Goal: Task Accomplishment & Management: Use online tool/utility

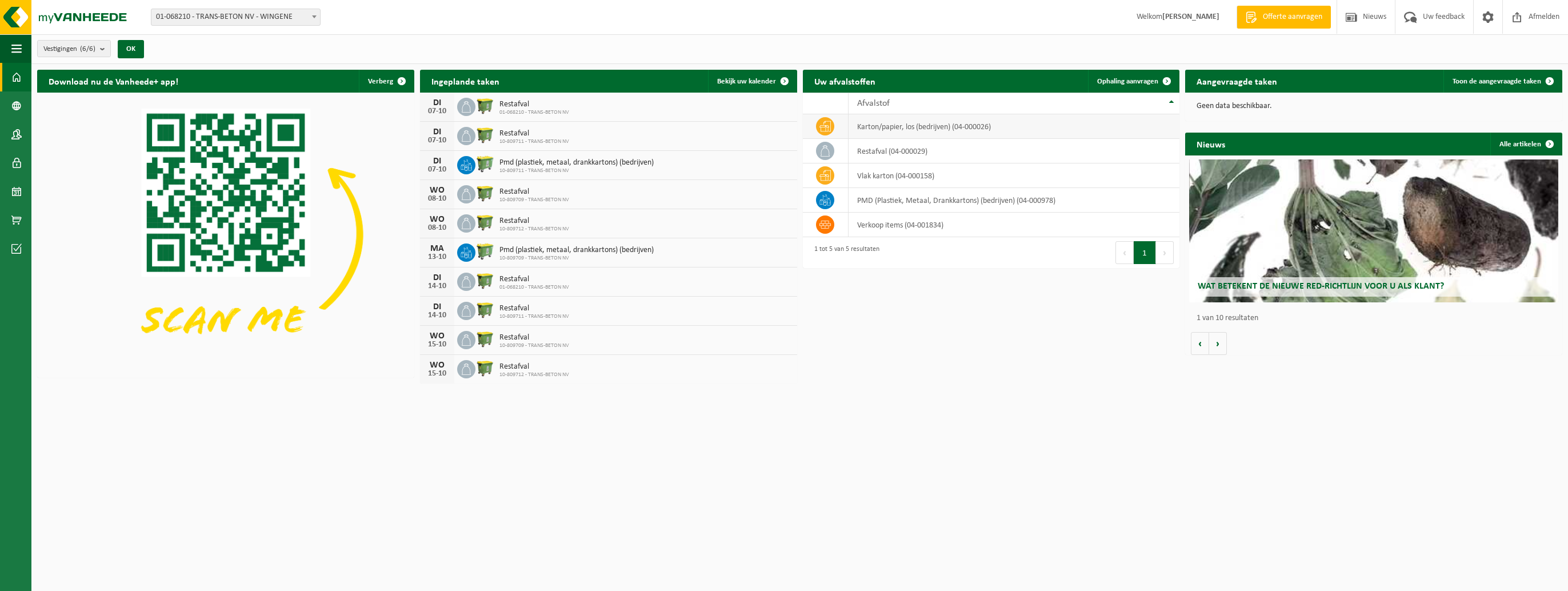
click at [773, 132] on td "karton/papier, los (bedrijven) (04-000026)" at bounding box center [1014, 126] width 331 height 25
click at [773, 130] on td "karton/papier, los (bedrijven) (04-000026)" at bounding box center [1014, 126] width 331 height 25
drag, startPoint x: 882, startPoint y: 130, endPoint x: 871, endPoint y: 126, distance: 11.7
click at [773, 126] on td "karton/papier, los (bedrijven) (04-000026)" at bounding box center [1014, 126] width 331 height 25
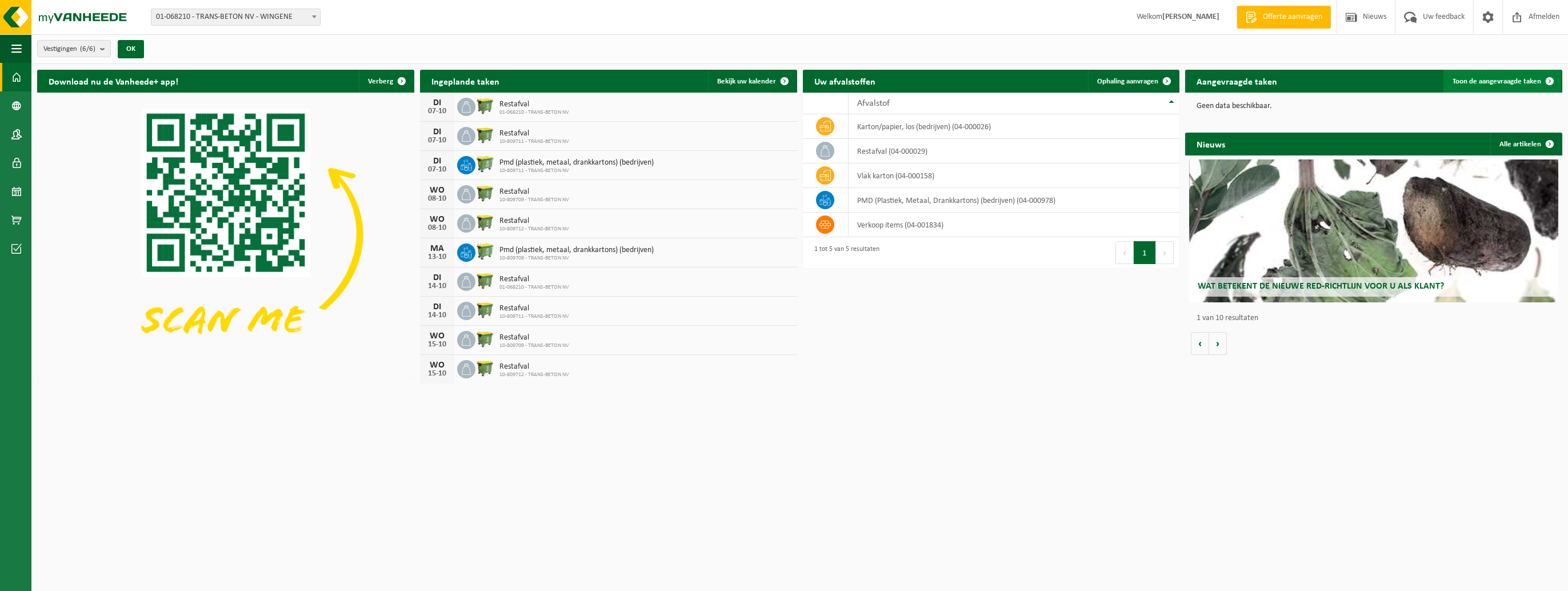
click at [773, 80] on span at bounding box center [1550, 81] width 23 height 23
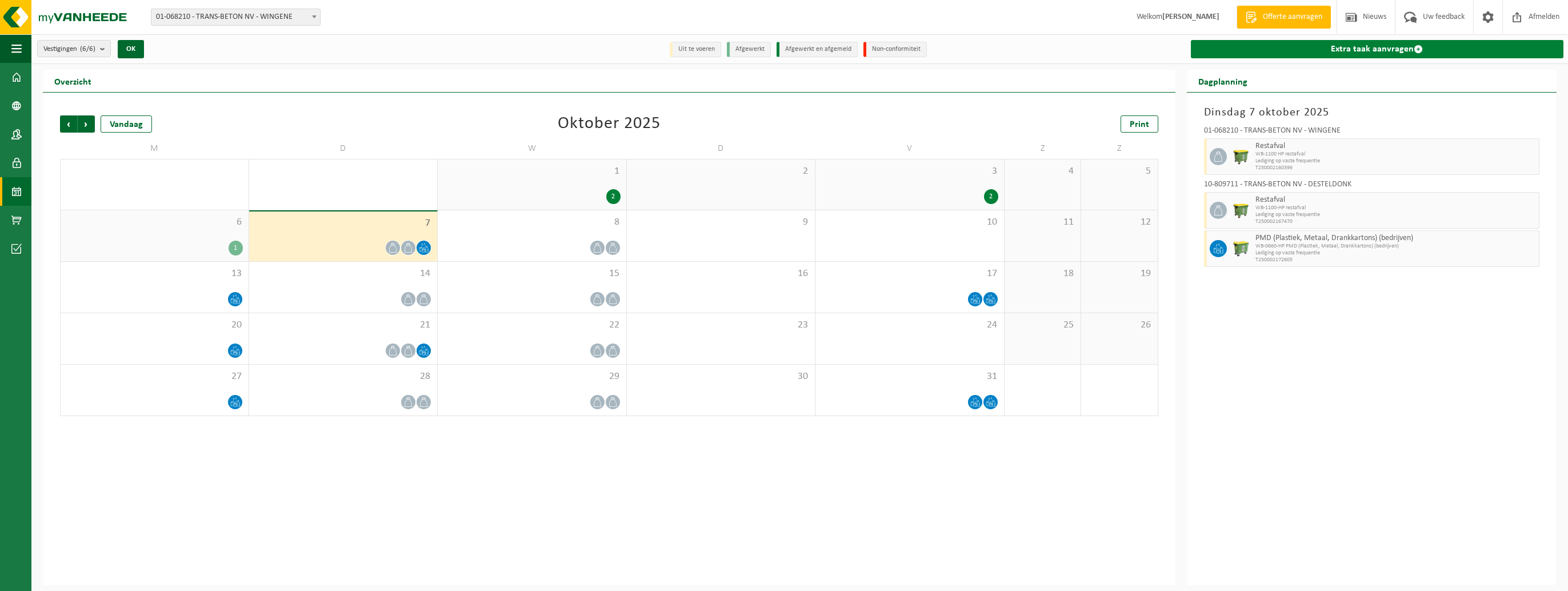
click at [1415, 49] on span at bounding box center [1418, 49] width 9 height 9
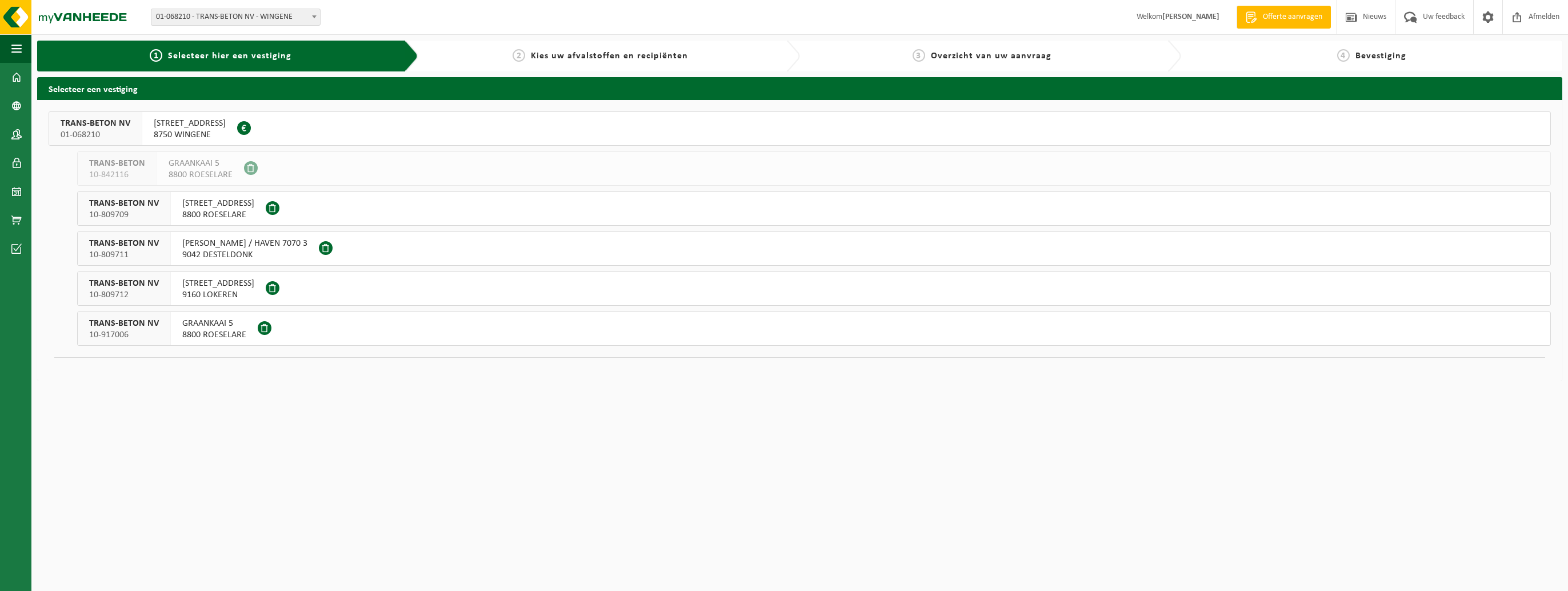
click at [205, 127] on span "TIELTSTEENWEG 3A" at bounding box center [189, 123] width 72 height 11
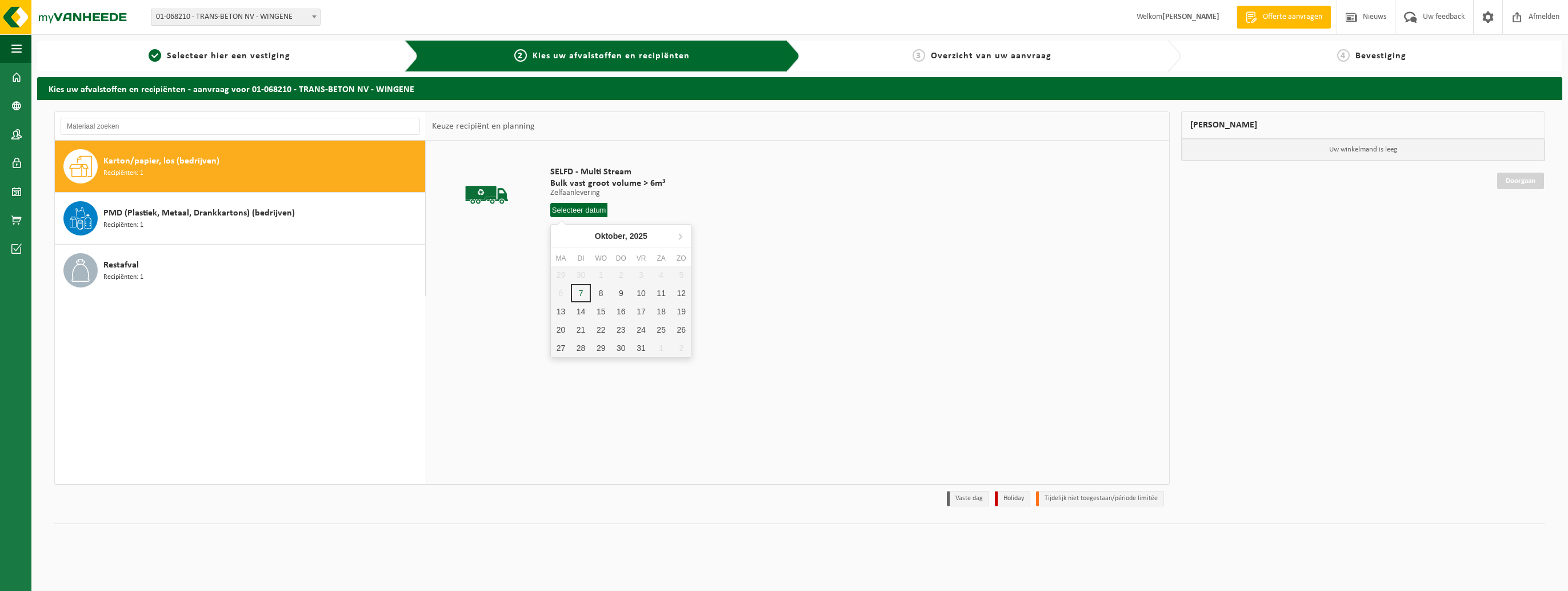
click at [570, 209] on input "text" at bounding box center [579, 209] width 57 height 14
click at [582, 291] on div "7" at bounding box center [581, 293] width 20 height 18
type input "Van 2025-10-07"
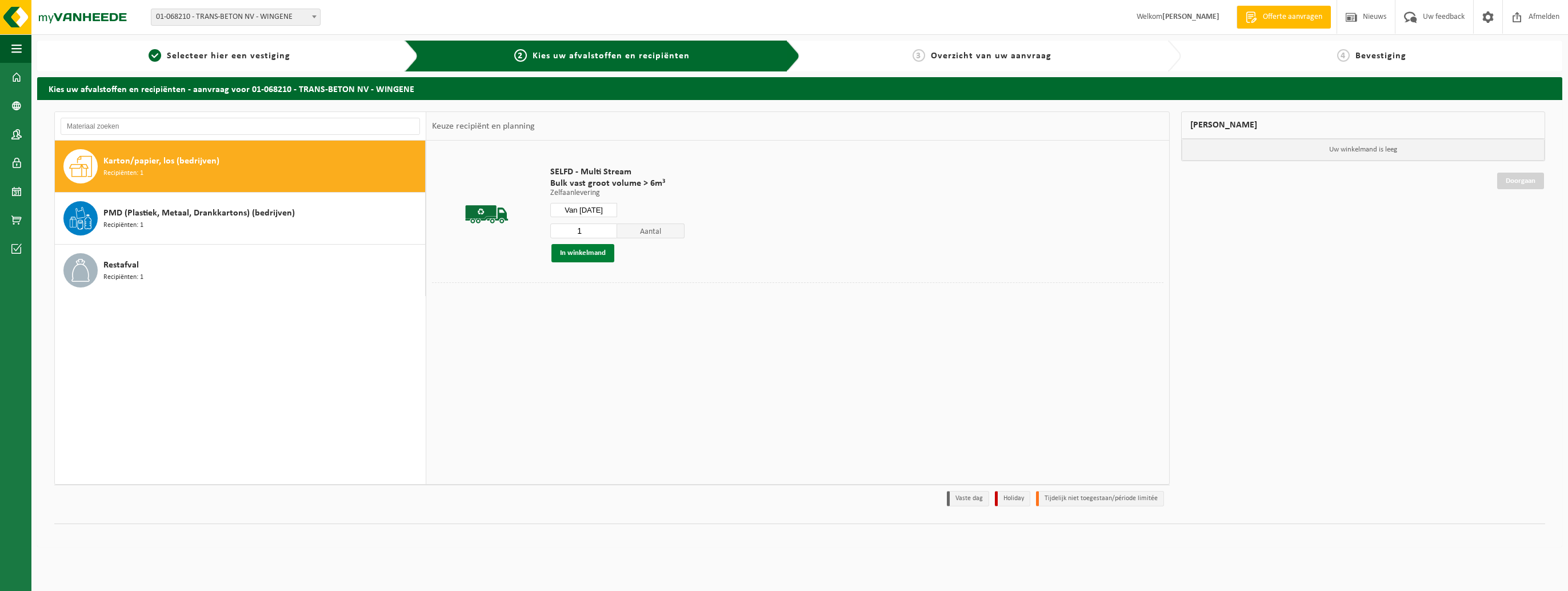
click at [581, 253] on button "In winkelmand" at bounding box center [582, 253] width 63 height 18
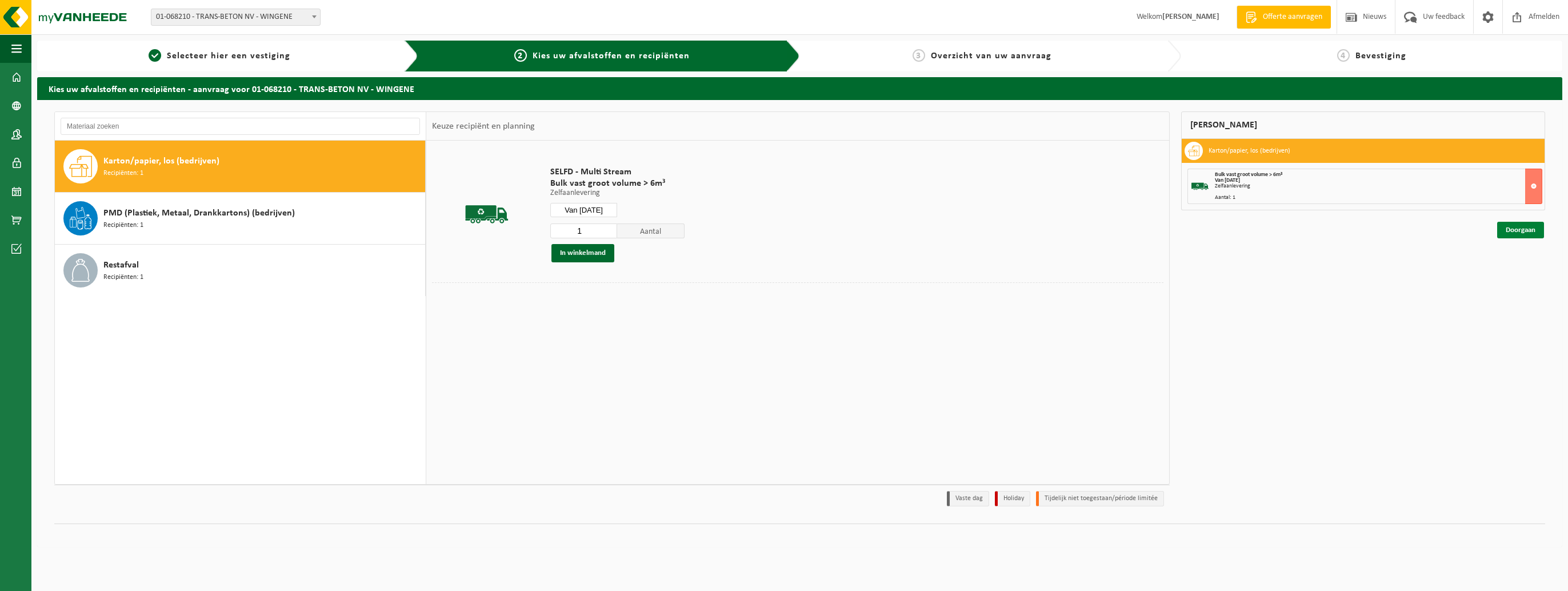
click at [1532, 231] on link "Doorgaan" at bounding box center [1520, 230] width 47 height 17
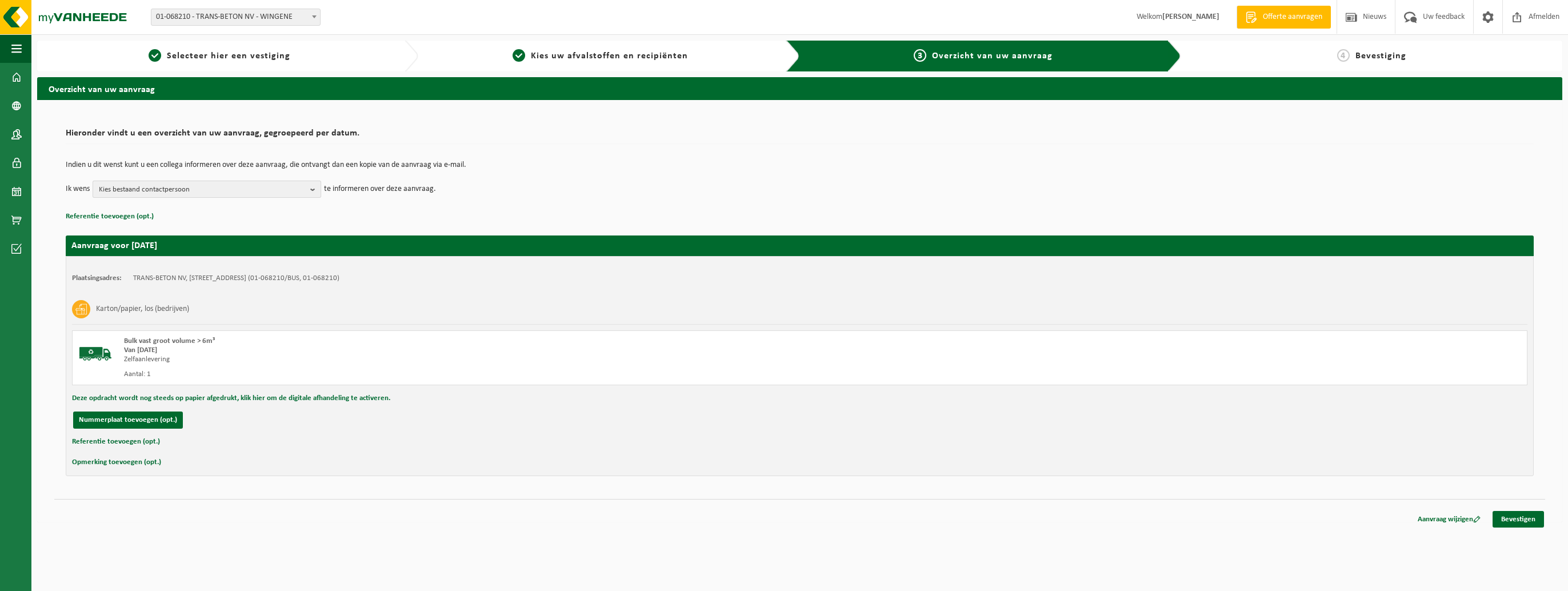
click at [307, 193] on button "Kies bestaand contactpersoon" at bounding box center [206, 189] width 228 height 17
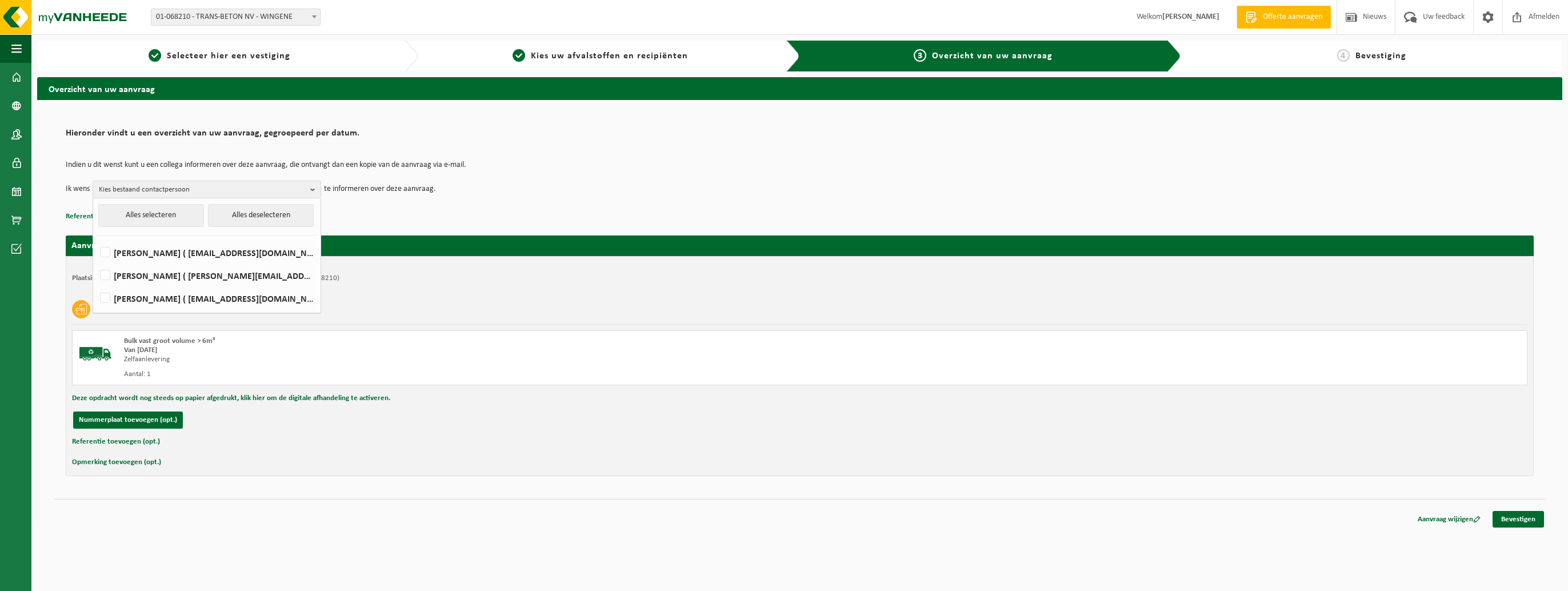
click at [547, 186] on td "Ik wens Kies bestaand contactpersoon Alles selecteren Alles deselecteren ELLEN …" at bounding box center [800, 189] width 1468 height 17
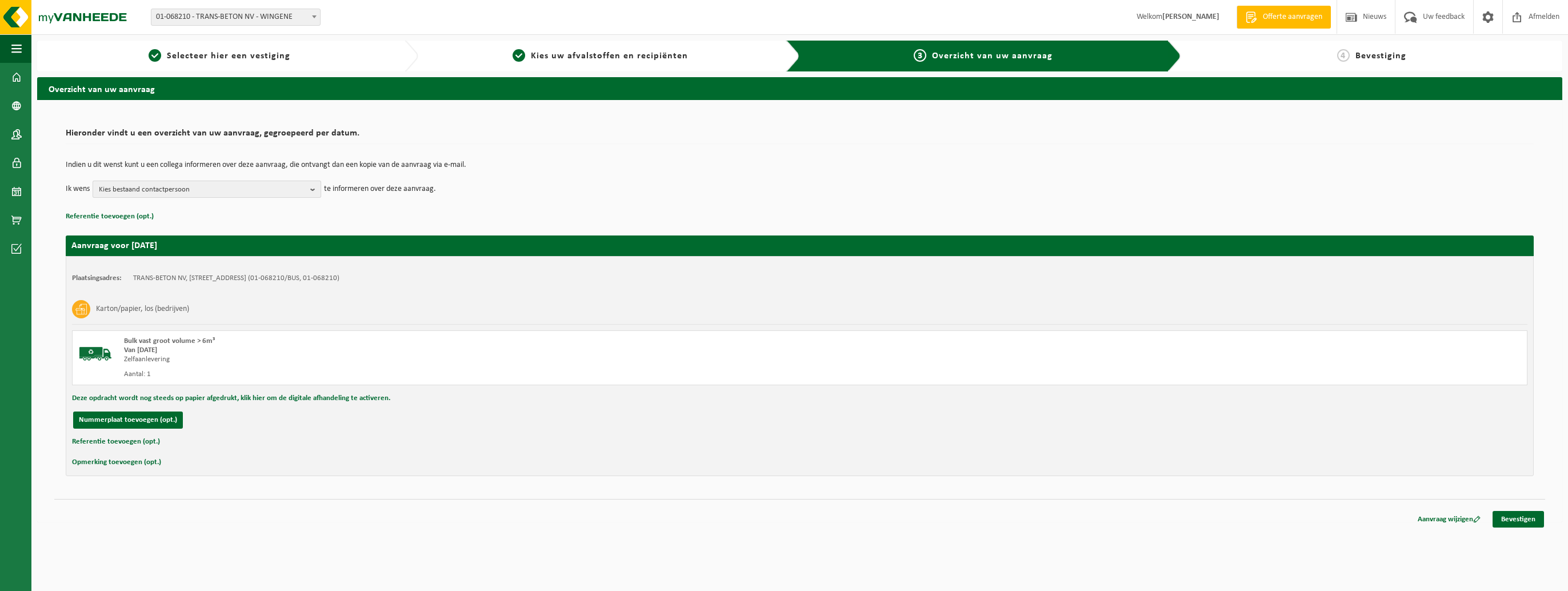
click at [243, 186] on span "Kies bestaand contactpersoon" at bounding box center [203, 190] width 207 height 17
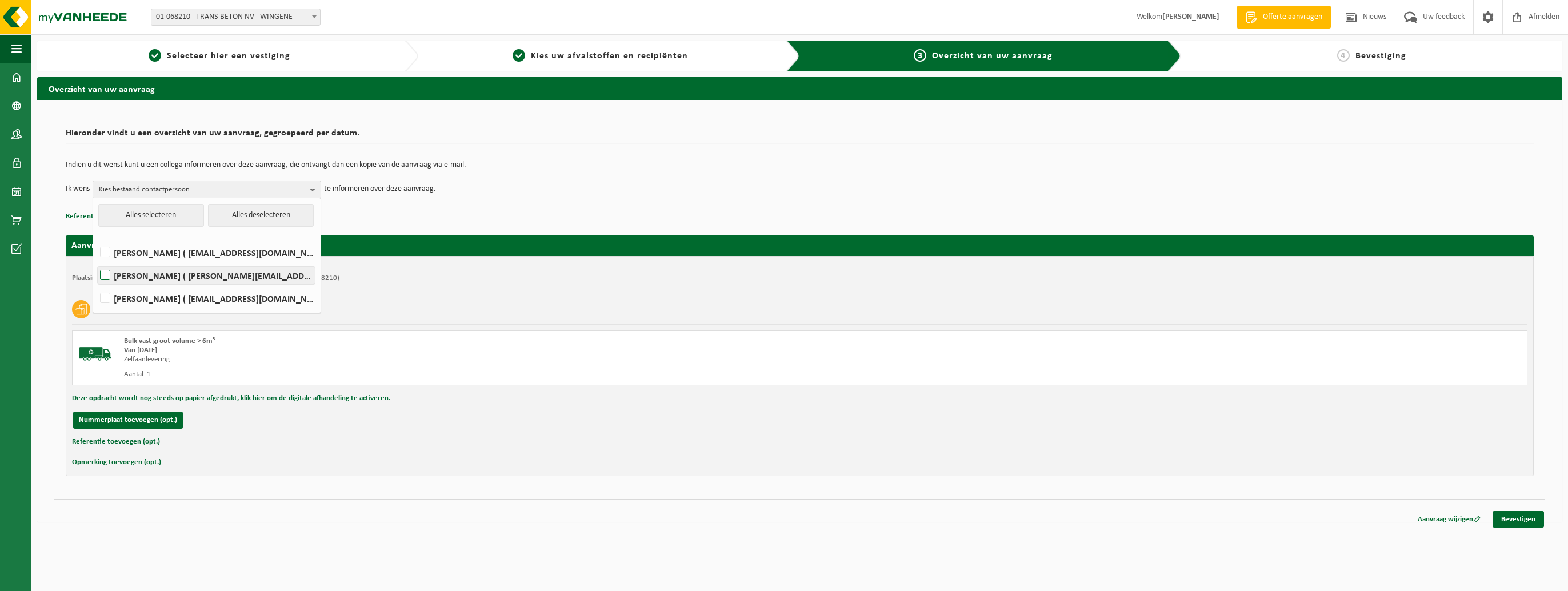
click at [104, 273] on label "Debbie Rogiest ( debbie@trans-beton.be )" at bounding box center [206, 275] width 217 height 17
click at [96, 261] on input "Debbie Rogiest ( debbie@trans-beton.be )" at bounding box center [95, 261] width 1 height 1
checkbox input "true"
click at [436, 218] on p "Referentie toevoegen (opt.)" at bounding box center [800, 217] width 1468 height 15
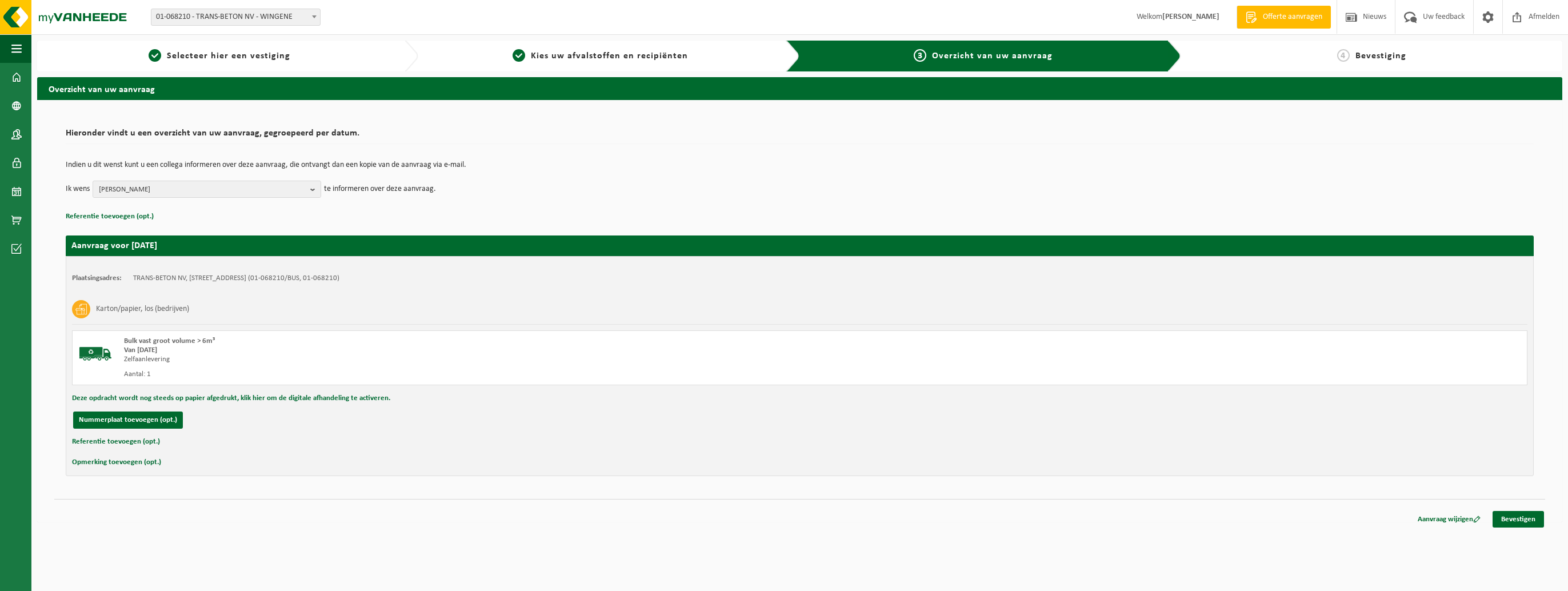
click at [132, 442] on button "Referentie toevoegen (opt.)" at bounding box center [116, 441] width 88 height 15
click at [157, 441] on input "text" at bounding box center [822, 442] width 1388 height 17
type input "levering wingene"
click at [1534, 520] on link "Bevestigen" at bounding box center [1518, 521] width 51 height 17
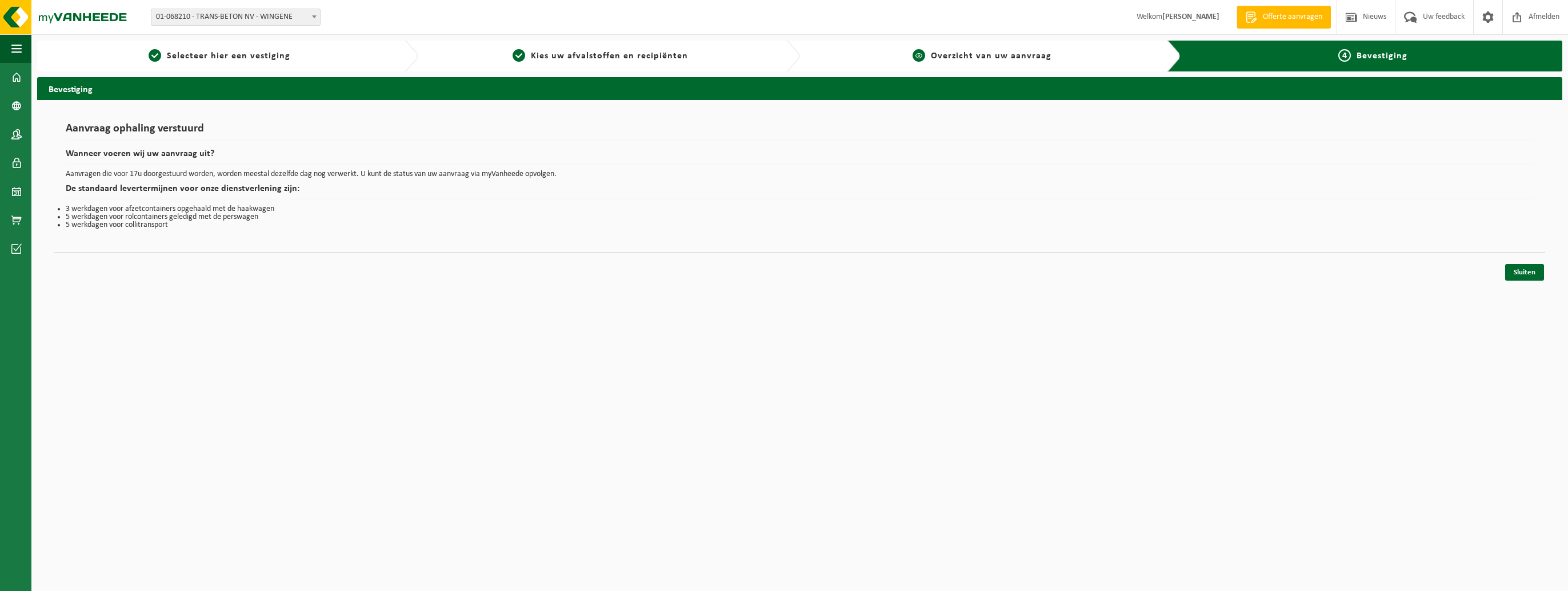
click at [972, 57] on span "Overzicht van uw aanvraag" at bounding box center [990, 56] width 120 height 9
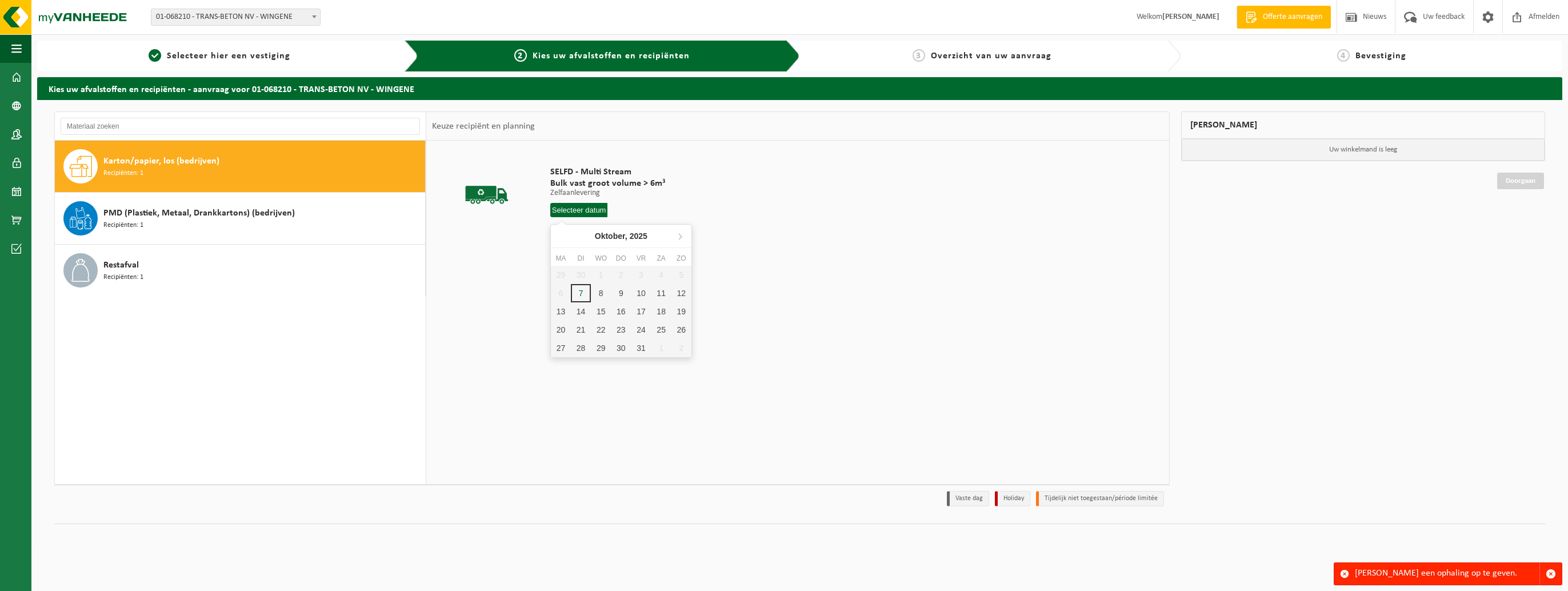
click at [572, 210] on input "text" at bounding box center [579, 209] width 57 height 14
click at [578, 289] on div "7" at bounding box center [581, 293] width 20 height 18
type input "Van [DATE]"
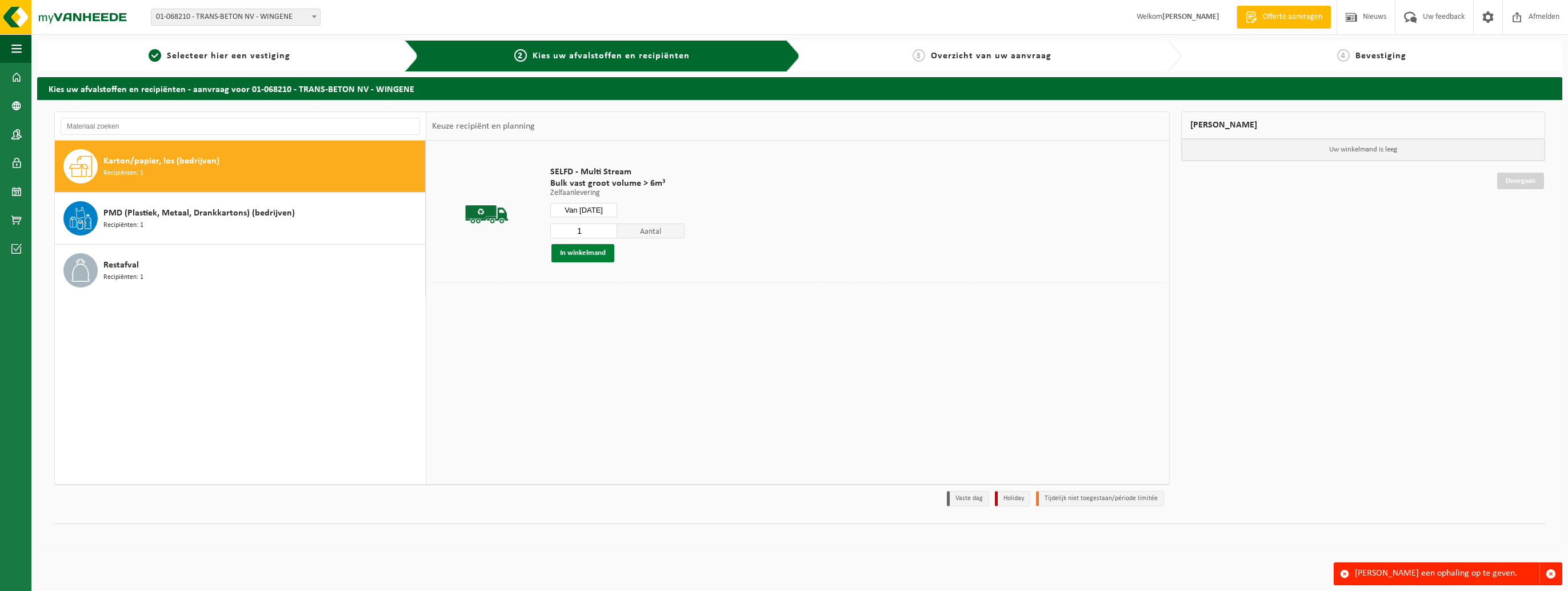
click at [580, 251] on button "In winkelmand" at bounding box center [582, 253] width 63 height 18
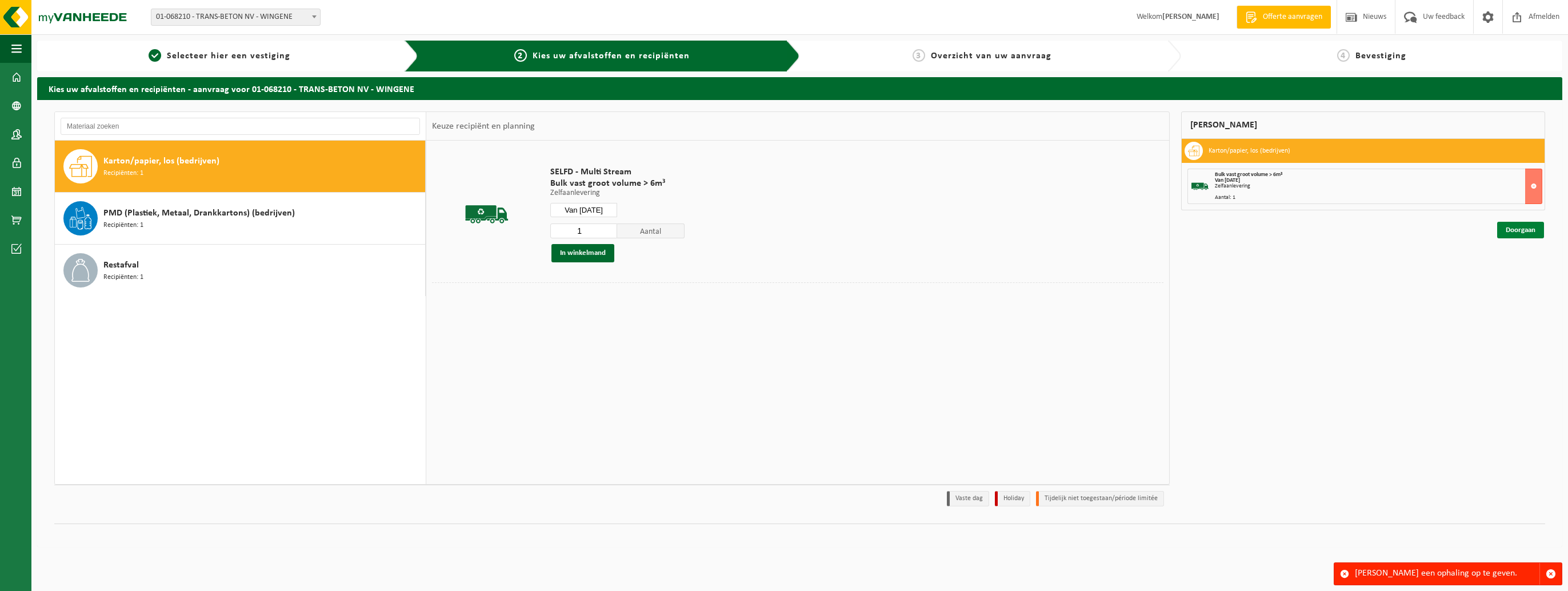
click at [1511, 232] on link "Doorgaan" at bounding box center [1520, 230] width 47 height 17
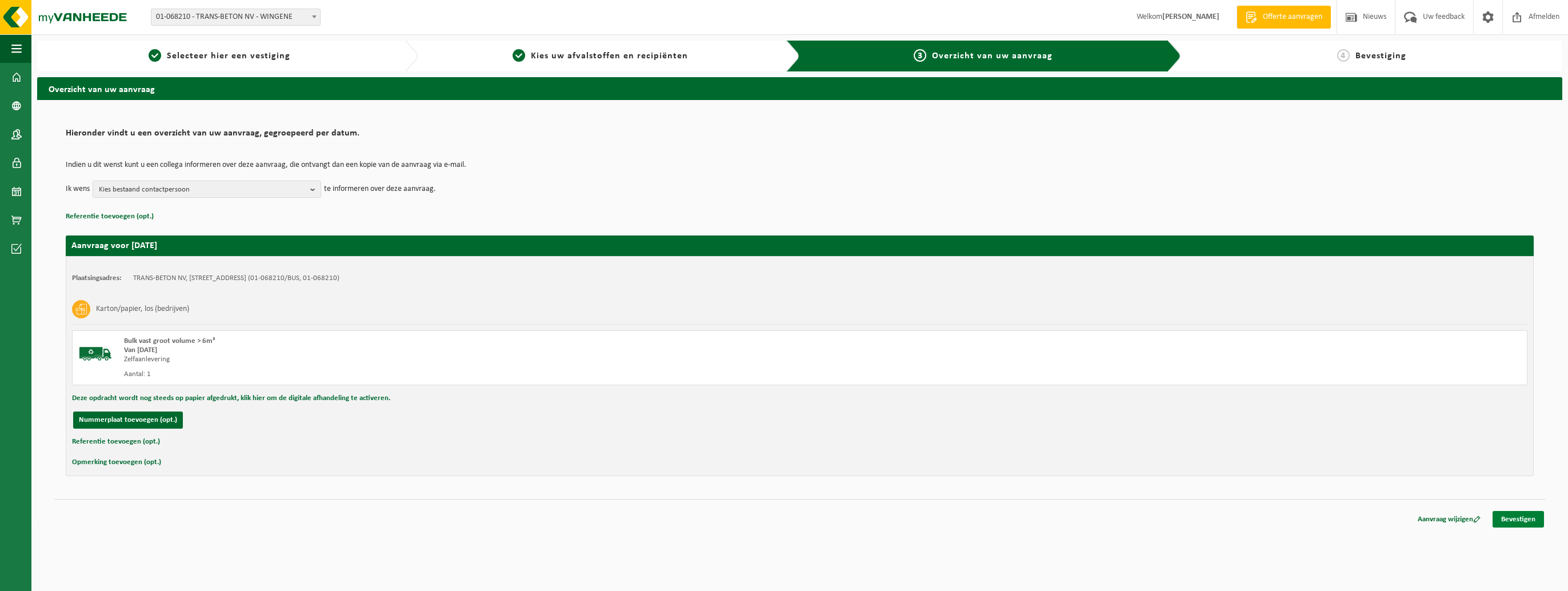
click at [1504, 515] on link "Bevestigen" at bounding box center [1518, 519] width 51 height 17
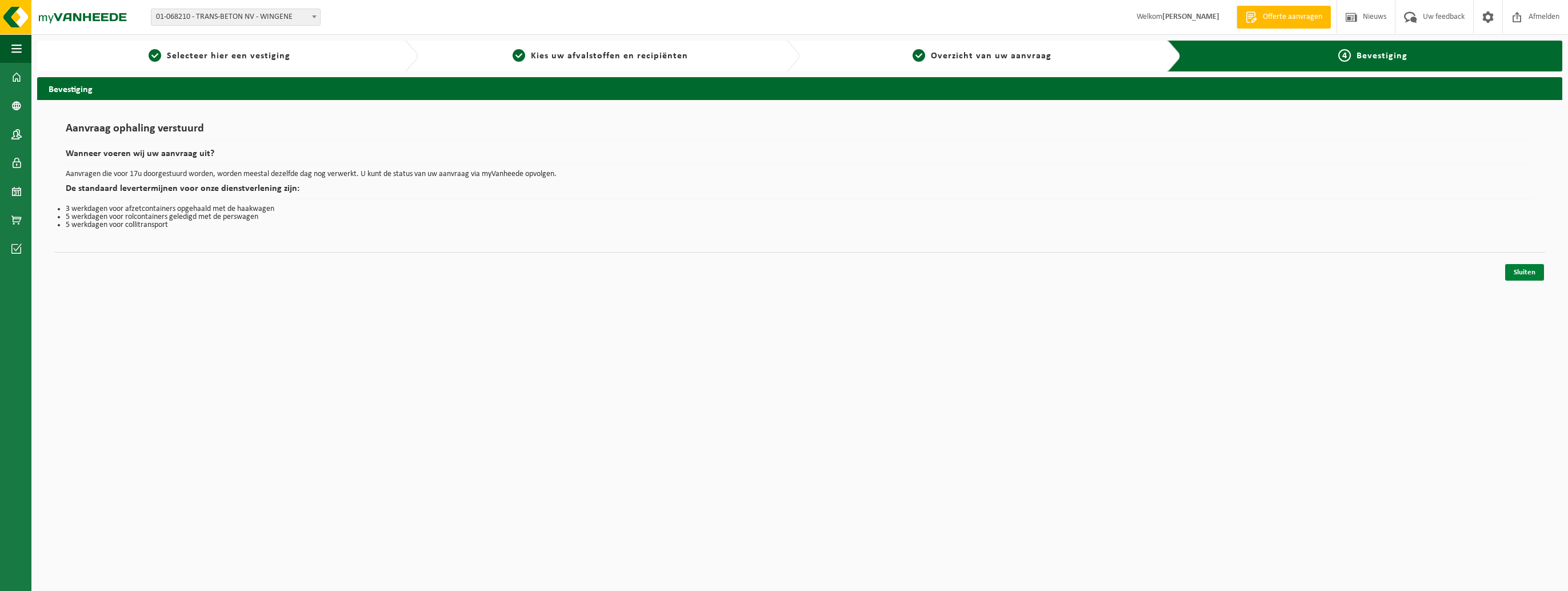
click at [1523, 268] on link "Sluiten" at bounding box center [1524, 272] width 39 height 17
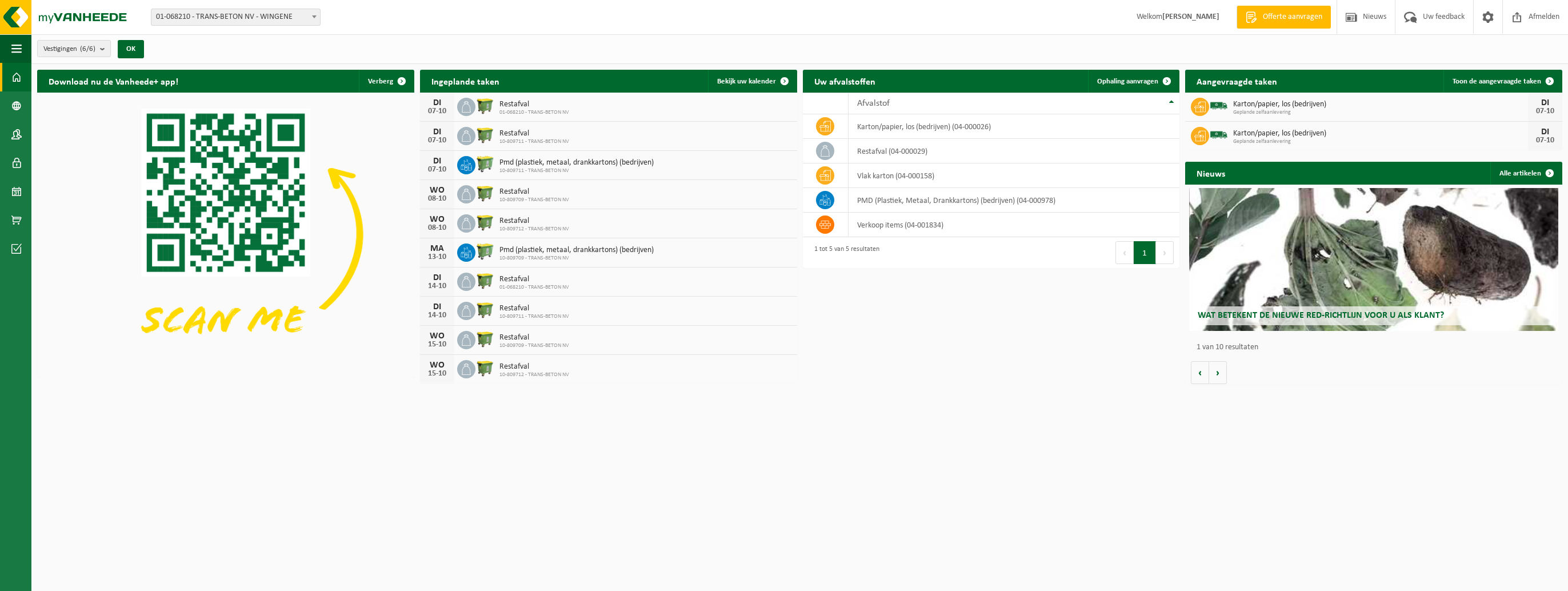
click at [1364, 134] on span "Karton/papier, los (bedrijven)" at bounding box center [1381, 134] width 295 height 9
click at [1543, 137] on div "07-10" at bounding box center [1545, 141] width 23 height 8
click at [1550, 81] on span at bounding box center [1550, 81] width 23 height 23
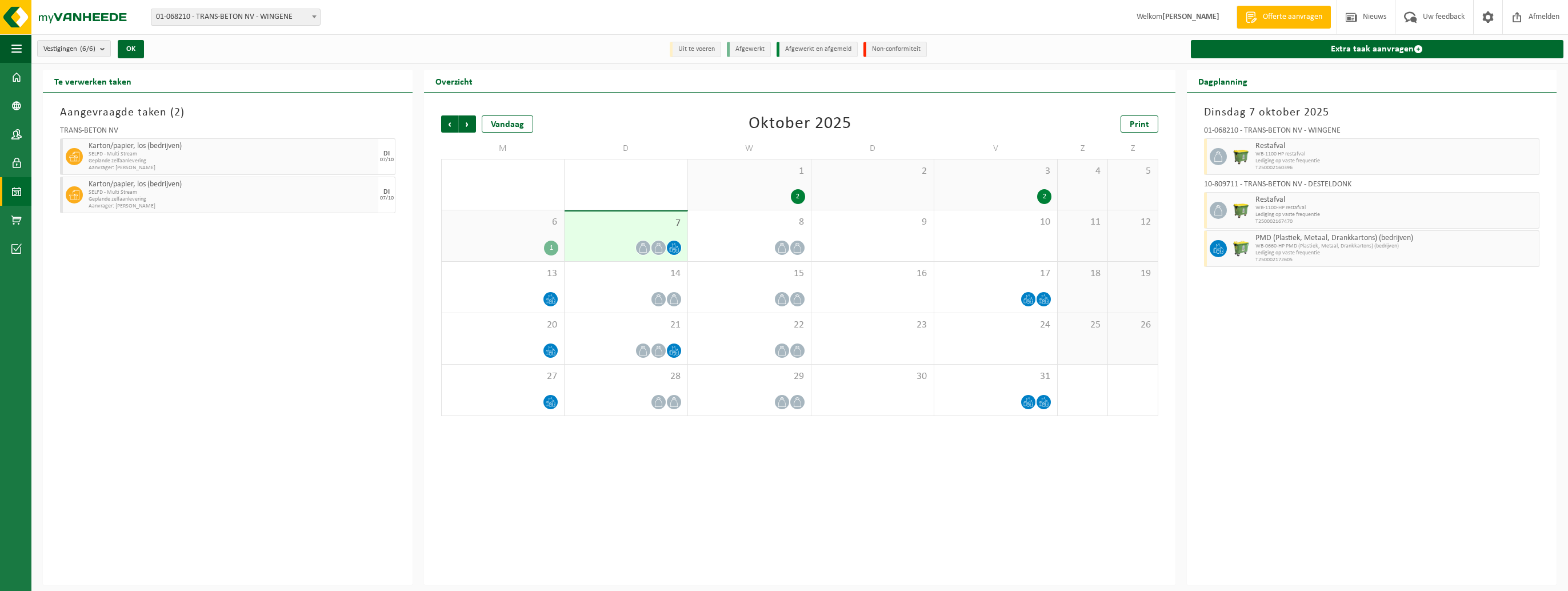
click at [357, 190] on span "SELFD - Multi Stream" at bounding box center [231, 192] width 287 height 7
drag, startPoint x: 347, startPoint y: 192, endPoint x: 274, endPoint y: 192, distance: 73.0
click at [274, 192] on span "SELFD - Multi Stream" at bounding box center [231, 192] width 287 height 7
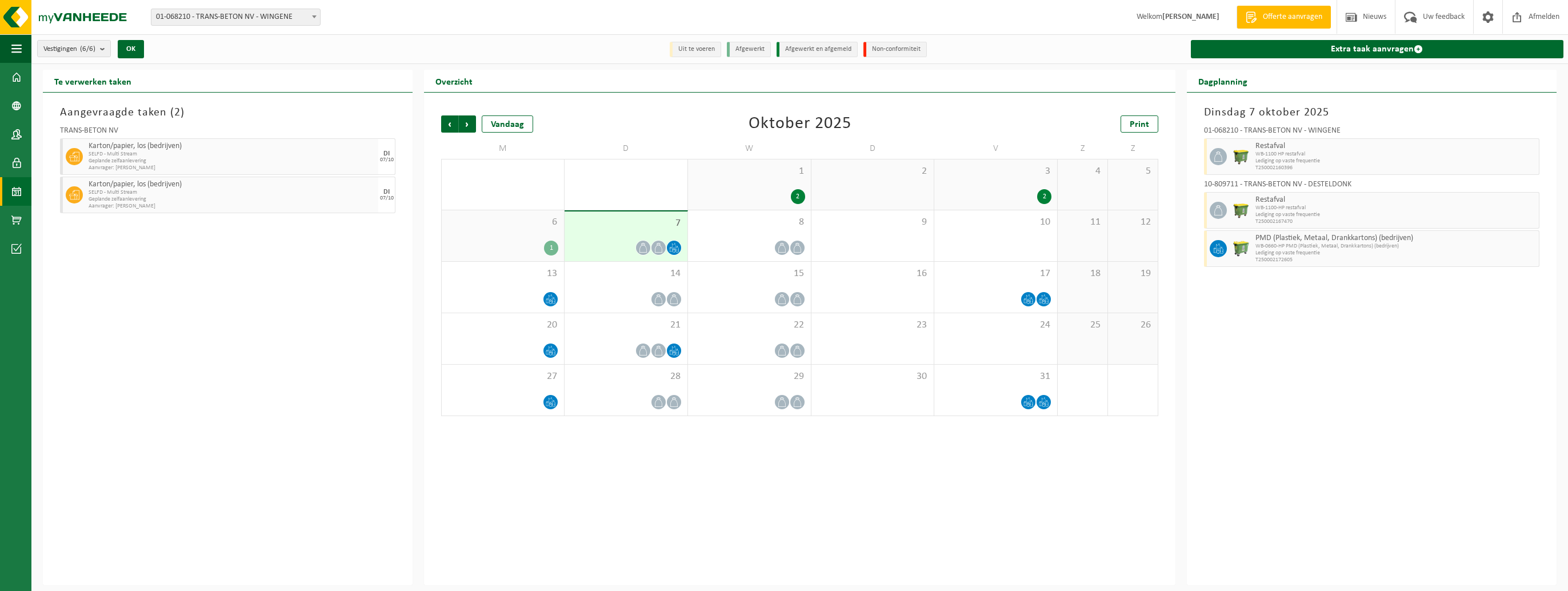
click at [73, 152] on icon at bounding box center [74, 156] width 11 height 11
